Goal: Task Accomplishment & Management: Manage account settings

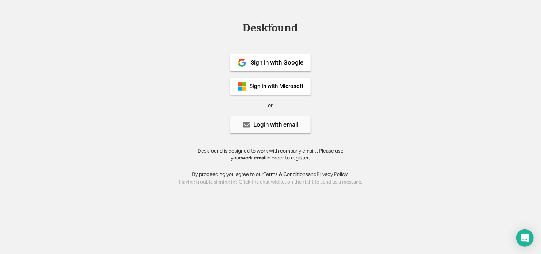
click at [272, 123] on div "Login with email" at bounding box center [276, 125] width 45 height 6
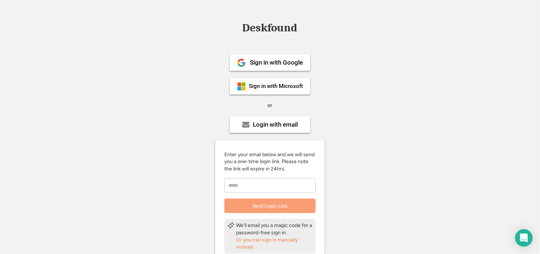
click at [238, 187] on input "email" at bounding box center [269, 185] width 91 height 15
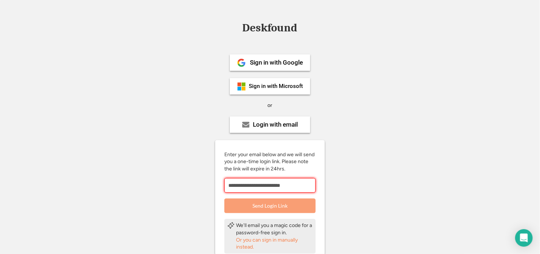
type input "**********"
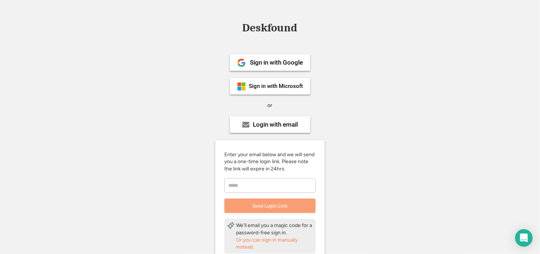
click at [252, 197] on div "Enter your email below and we will send you a one-time login link. Please note …" at bounding box center [270, 182] width 110 height 62
click at [256, 189] on input "email" at bounding box center [269, 185] width 91 height 15
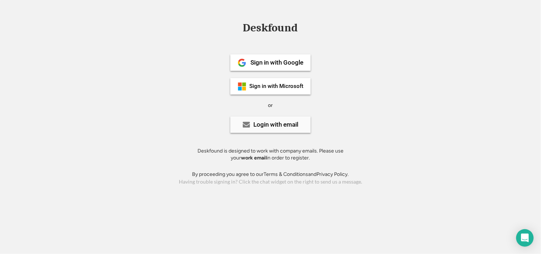
click at [267, 118] on div "Login with email" at bounding box center [270, 124] width 80 height 16
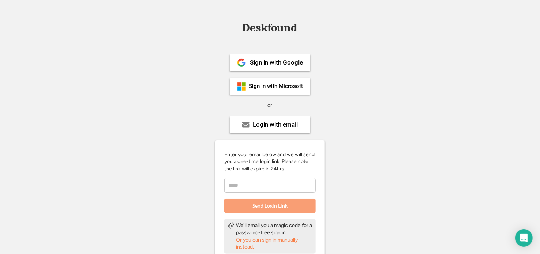
click at [249, 183] on input "email" at bounding box center [269, 185] width 91 height 15
type input "*"
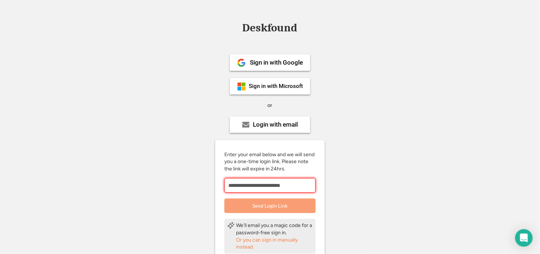
type input "**********"
click at [294, 208] on button "Send Login Link" at bounding box center [269, 206] width 91 height 15
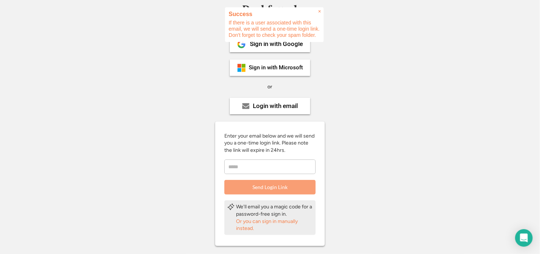
scroll to position [37, 0]
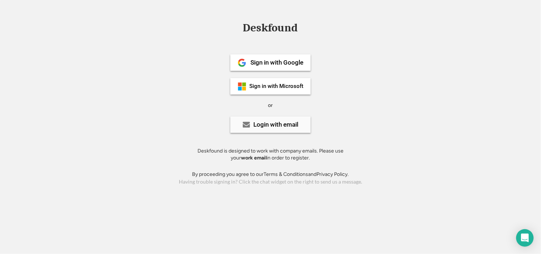
click at [261, 131] on div "Login with email" at bounding box center [270, 124] width 80 height 16
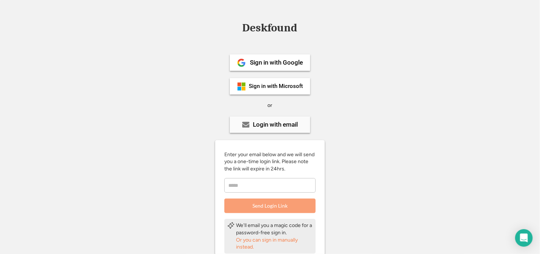
click at [270, 126] on div "Login with email" at bounding box center [275, 125] width 45 height 6
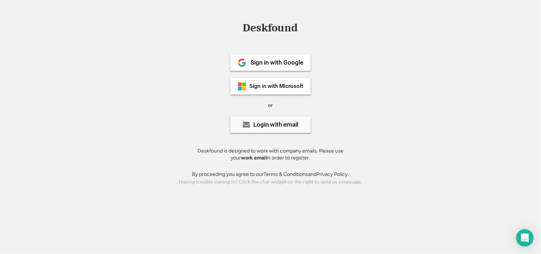
click at [259, 130] on div "Login with email" at bounding box center [270, 124] width 80 height 16
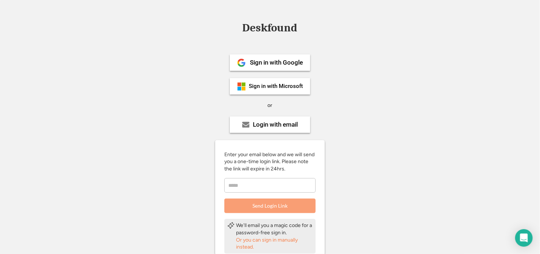
click at [255, 181] on input "email" at bounding box center [269, 185] width 91 height 15
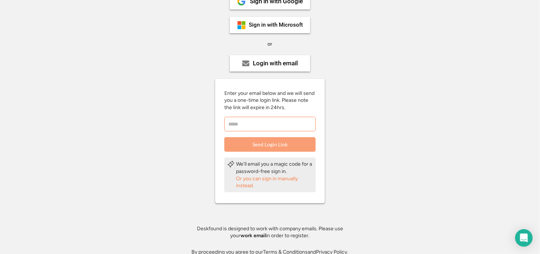
scroll to position [72, 0]
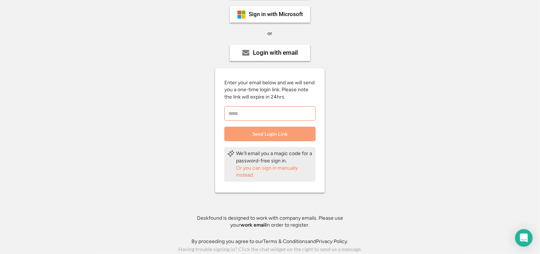
click at [266, 170] on div "Or you can sign in manually instead." at bounding box center [274, 172] width 77 height 14
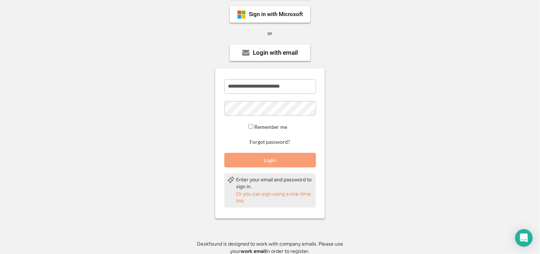
click at [258, 162] on button "Login" at bounding box center [270, 160] width 92 height 15
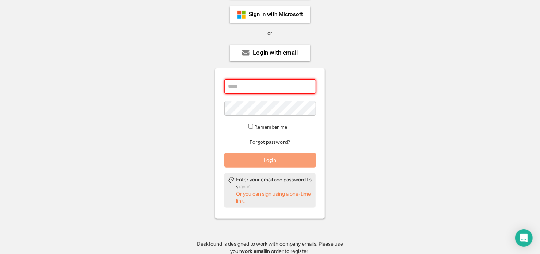
click at [258, 85] on input "email" at bounding box center [270, 86] width 92 height 15
click at [273, 195] on div "Or you can sign using a one-time link." at bounding box center [274, 198] width 77 height 14
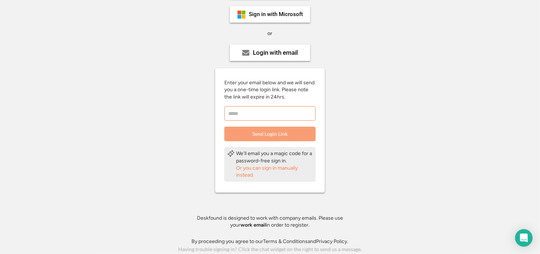
click at [249, 107] on input "email" at bounding box center [269, 113] width 91 height 15
type input "*"
type input "**********"
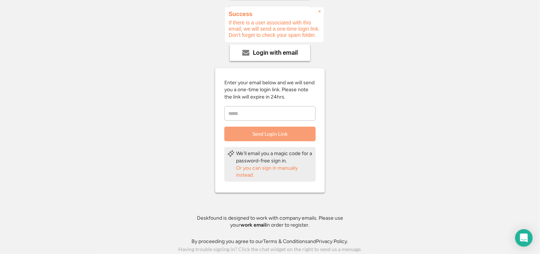
click at [266, 135] on button "Send Login Link" at bounding box center [269, 134] width 91 height 15
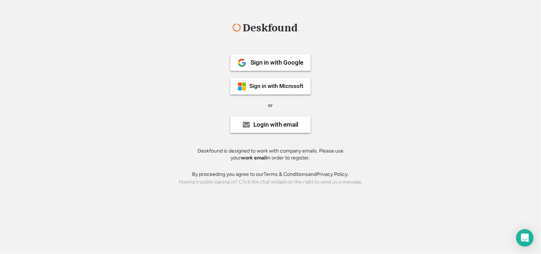
click at [248, 24] on div "Deskfound" at bounding box center [270, 27] width 62 height 11
